Goal: Find specific page/section: Find specific page/section

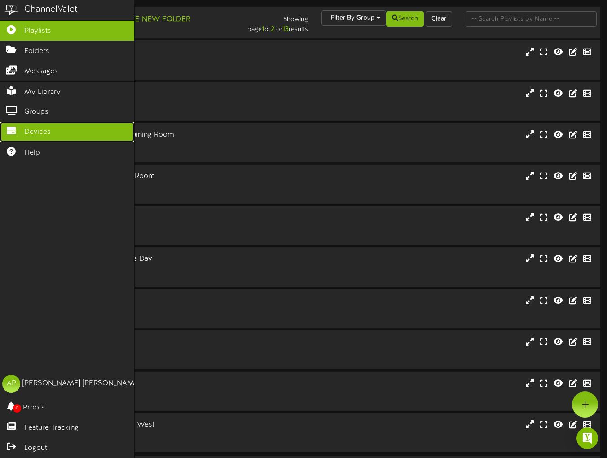
click at [41, 131] on span "Devices" at bounding box center [37, 132] width 26 height 10
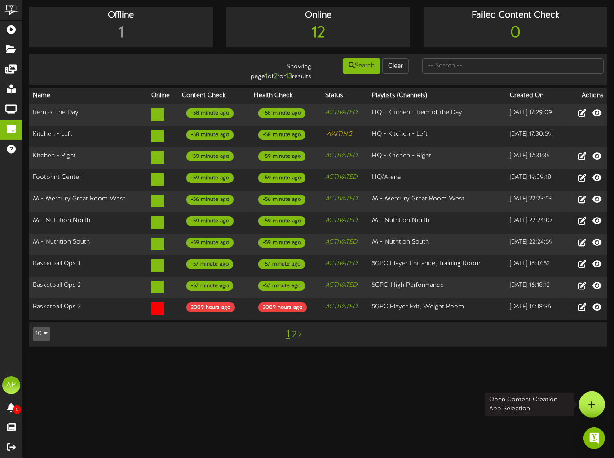
click at [586, 398] on div at bounding box center [592, 404] width 26 height 26
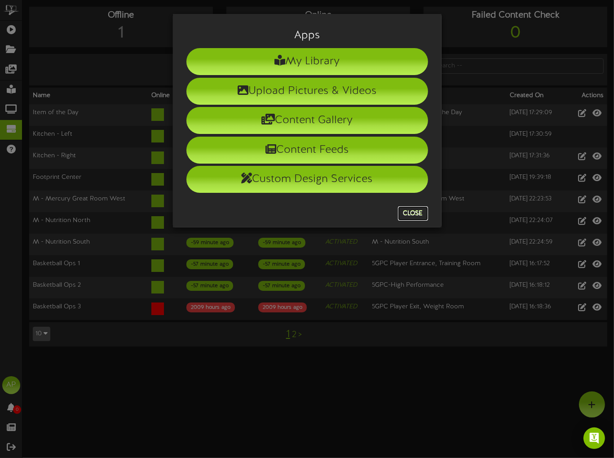
click at [413, 212] on button "Close" at bounding box center [413, 213] width 30 height 14
